Goal: Check status: Check status

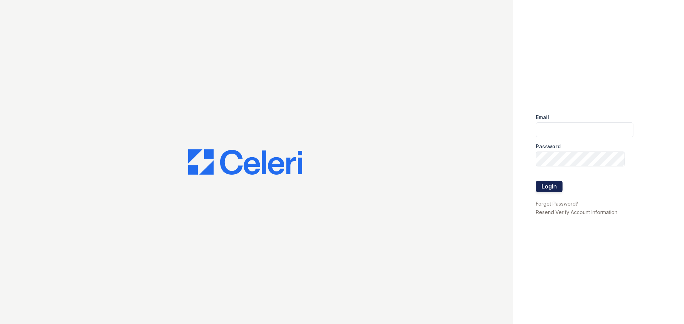
type input "tisom@trinity-pm.com"
click at [557, 186] on button "Login" at bounding box center [549, 186] width 27 height 11
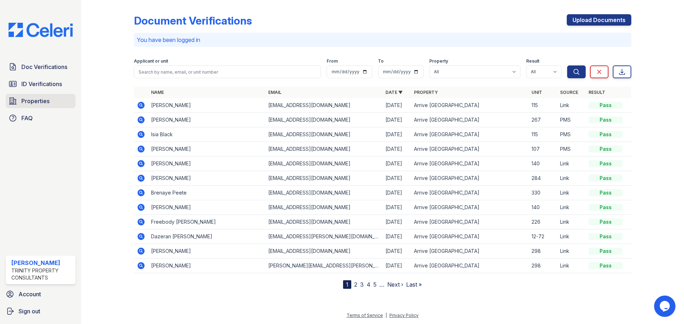
click at [41, 99] on span "Properties" at bounding box center [35, 101] width 28 height 9
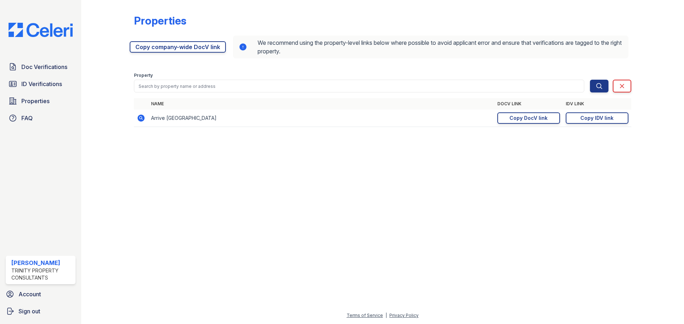
drag, startPoint x: 602, startPoint y: 120, endPoint x: 563, endPoint y: 107, distance: 40.9
click at [602, 120] on div "Copy IDV link" at bounding box center [596, 118] width 33 height 7
click at [51, 77] on link "ID Verifications" at bounding box center [41, 84] width 70 height 14
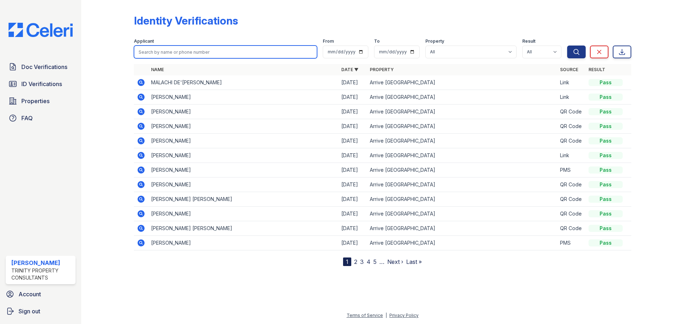
click at [235, 57] on input "search" at bounding box center [225, 52] width 183 height 13
type input "irons"
click at [567, 46] on button "Search" at bounding box center [576, 52] width 19 height 13
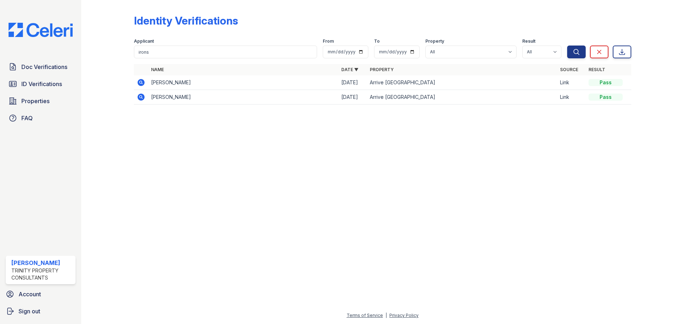
click at [142, 82] on icon at bounding box center [140, 82] width 7 height 7
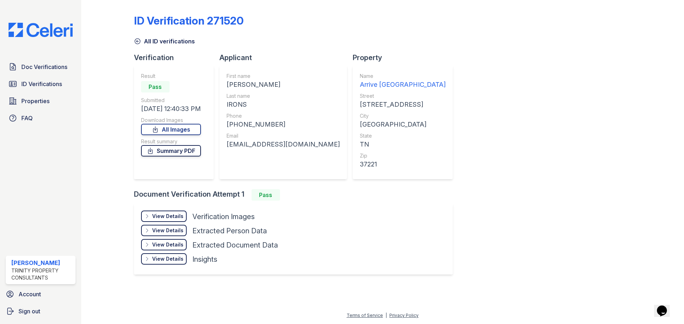
click at [184, 150] on link "Summary PDF" at bounding box center [171, 150] width 60 height 11
click at [20, 85] on link "ID Verifications" at bounding box center [41, 84] width 70 height 14
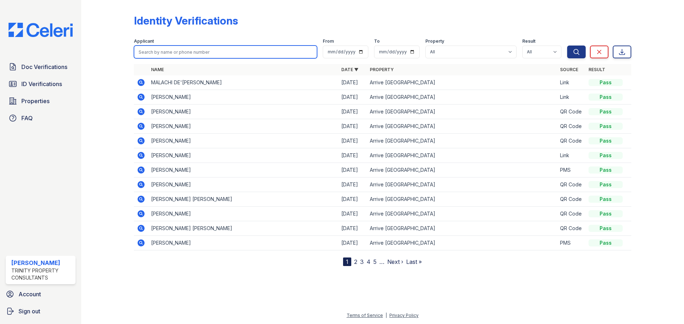
click at [164, 50] on input "search" at bounding box center [225, 52] width 183 height 13
type input "chauncy"
click at [567, 46] on button "Search" at bounding box center [576, 52] width 19 height 13
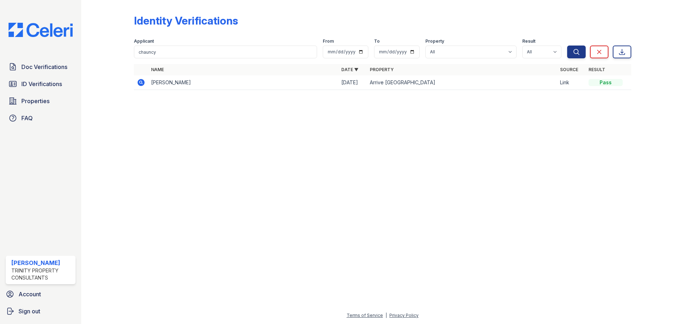
click at [141, 85] on icon at bounding box center [140, 82] width 7 height 7
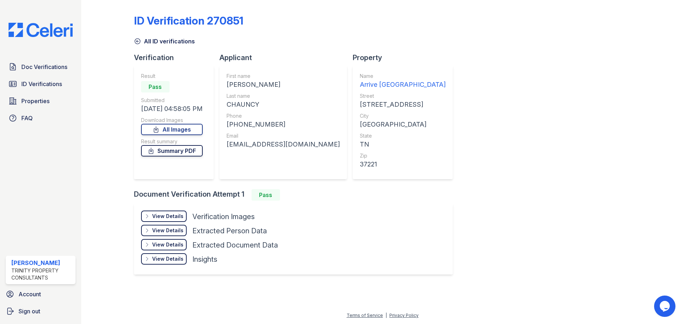
click at [187, 152] on link "Summary PDF" at bounding box center [172, 150] width 62 height 11
click at [154, 38] on link "All ID verifications" at bounding box center [164, 41] width 61 height 9
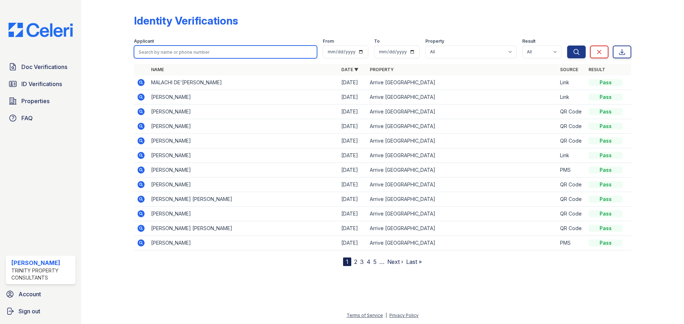
click at [255, 51] on input "search" at bounding box center [225, 52] width 183 height 13
type input "gales"
click at [567, 46] on button "Search" at bounding box center [576, 52] width 19 height 13
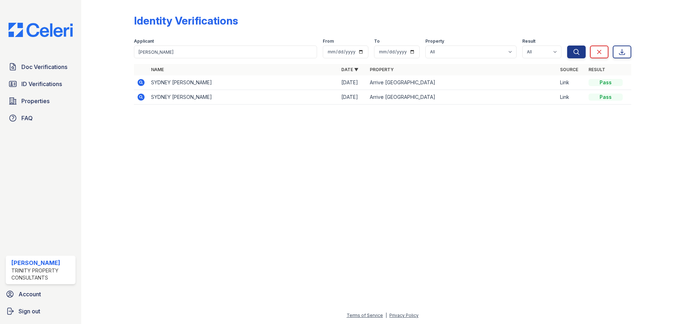
click at [139, 84] on icon at bounding box center [140, 82] width 7 height 7
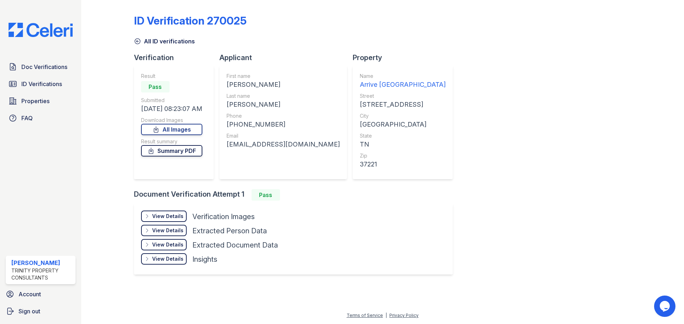
click at [162, 147] on link "Summary PDF" at bounding box center [171, 150] width 61 height 11
click at [36, 84] on span "ID Verifications" at bounding box center [41, 84] width 41 height 9
